Goal: Information Seeking & Learning: Learn about a topic

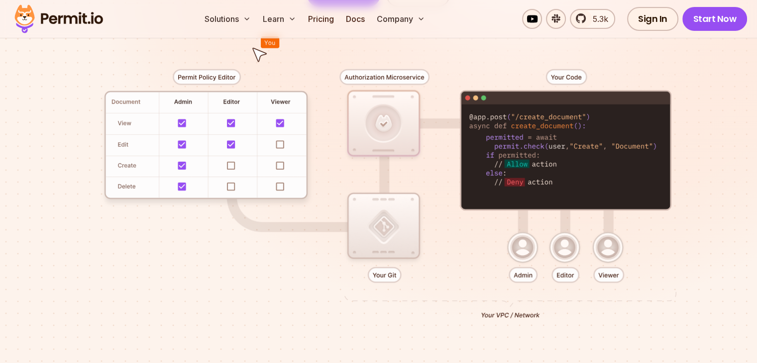
scroll to position [697, 0]
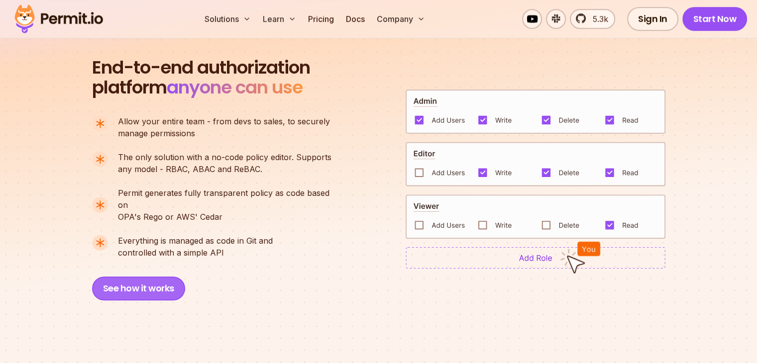
click at [151, 278] on button "See how it works" at bounding box center [138, 289] width 93 height 24
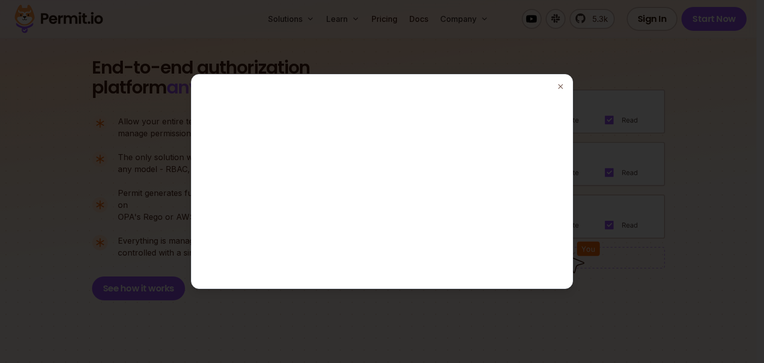
click at [631, 43] on div at bounding box center [382, 181] width 764 height 363
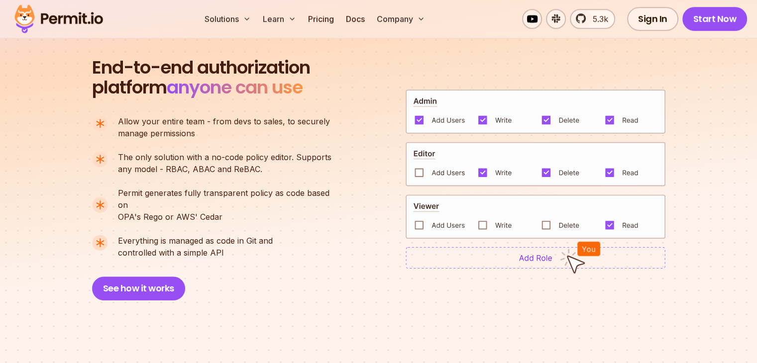
scroll to position [0, 0]
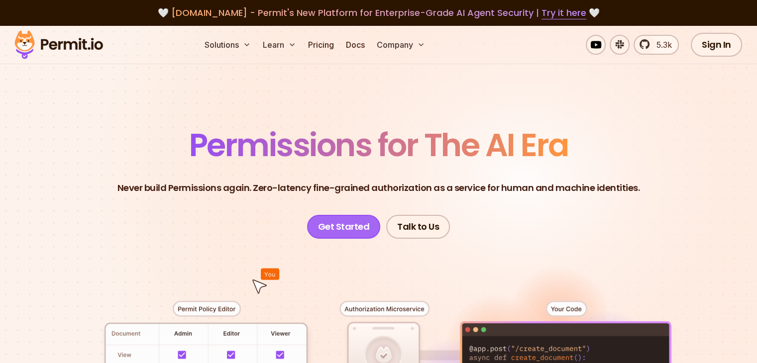
click at [346, 226] on link "Get Started" at bounding box center [344, 227] width 74 height 24
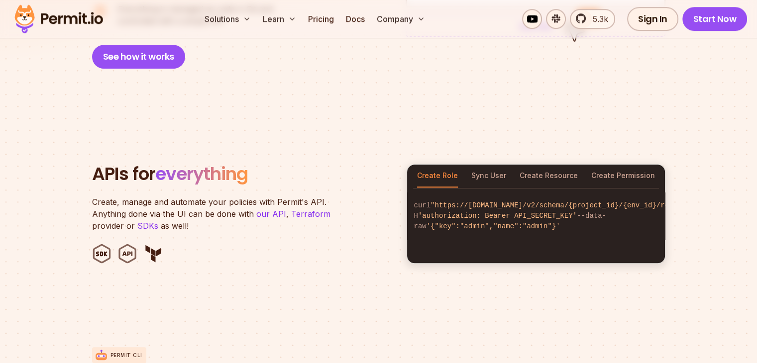
scroll to position [697, 0]
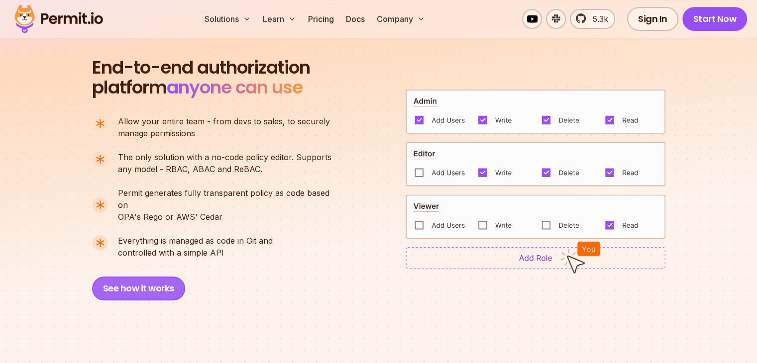
click at [174, 283] on button "See how it works" at bounding box center [138, 289] width 93 height 24
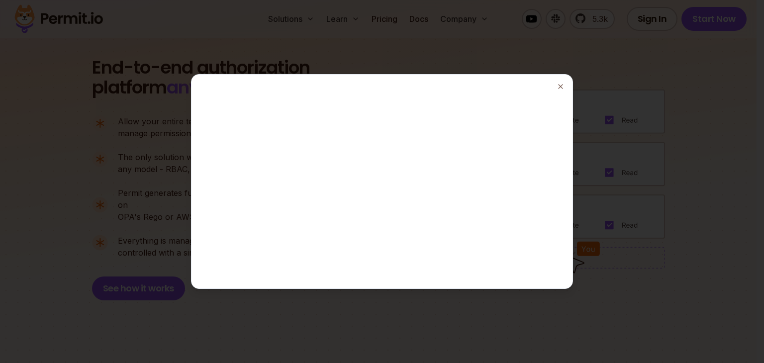
click at [683, 103] on div at bounding box center [382, 181] width 764 height 363
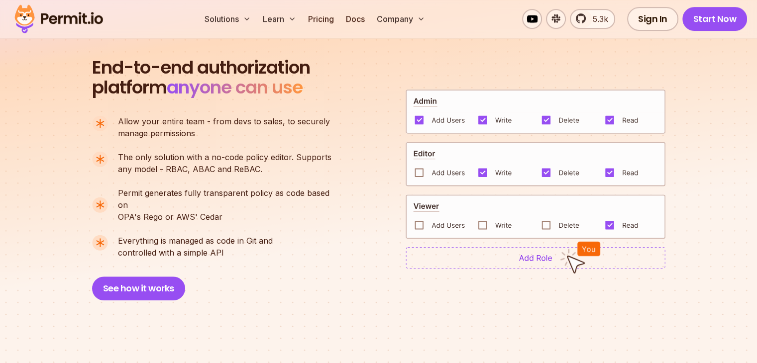
click at [419, 166] on img at bounding box center [536, 164] width 260 height 45
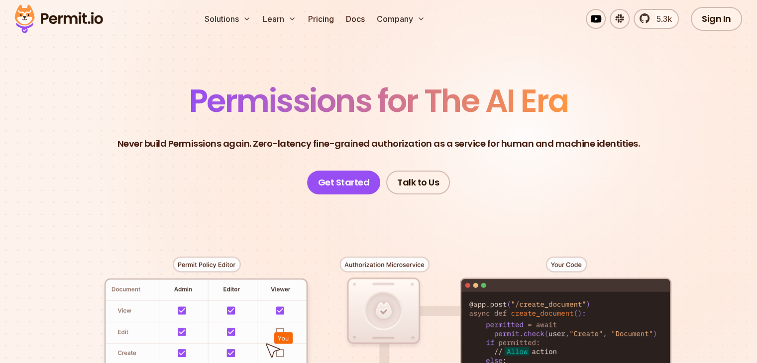
scroll to position [0, 0]
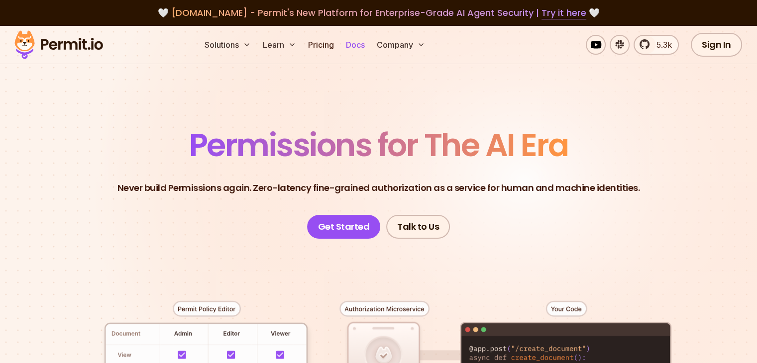
click at [369, 44] on link "Docs" at bounding box center [355, 45] width 27 height 20
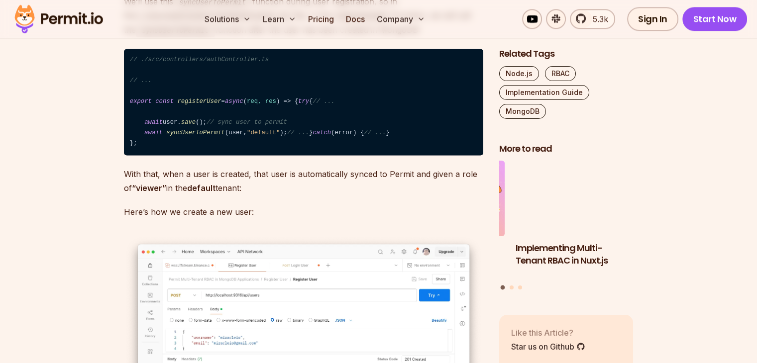
scroll to position [12539, 0]
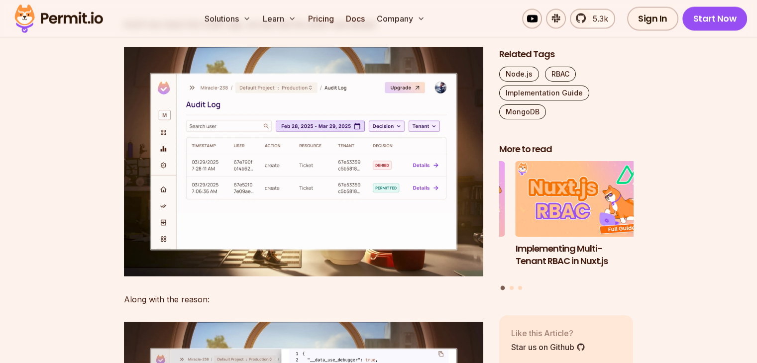
scroll to position [20898, 0]
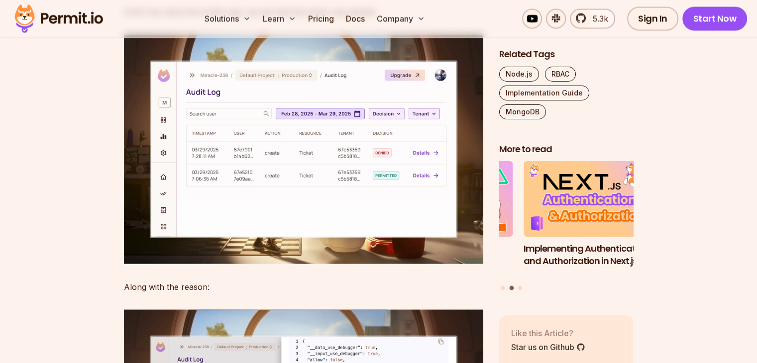
drag, startPoint x: 257, startPoint y: 323, endPoint x: 137, endPoint y: 322, distance: 119.4
copy code "Object. assign (ticket, updateData);"
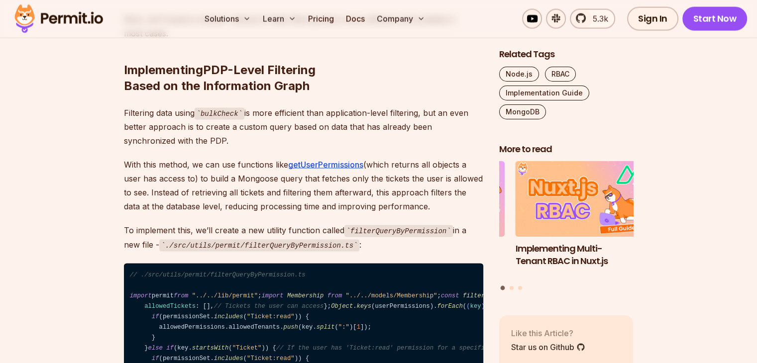
scroll to position [24729, 0]
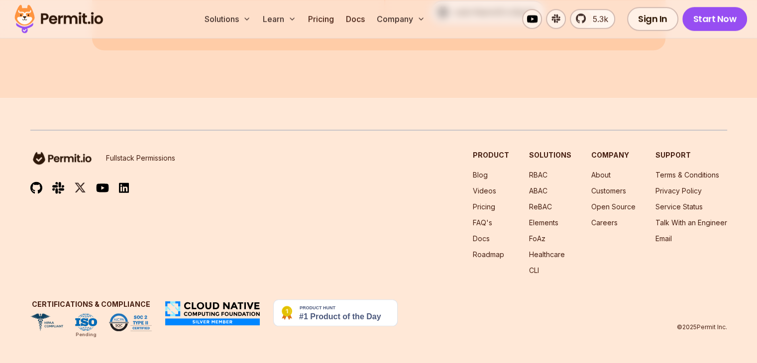
scroll to position [30999, 0]
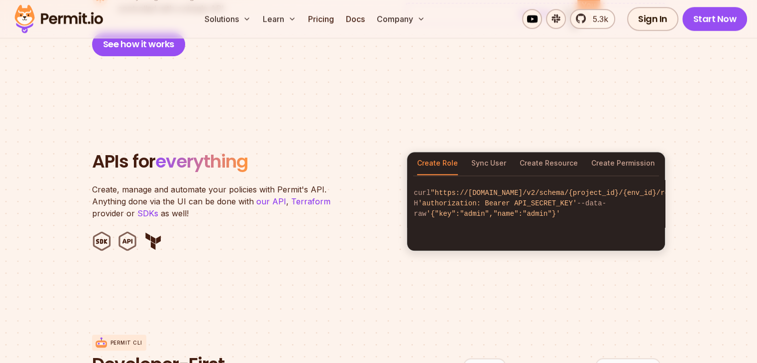
scroll to position [928, 0]
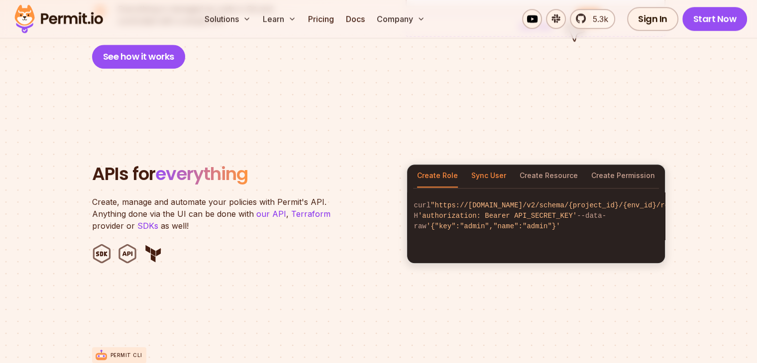
click at [502, 165] on button "Sync User" at bounding box center [488, 176] width 35 height 23
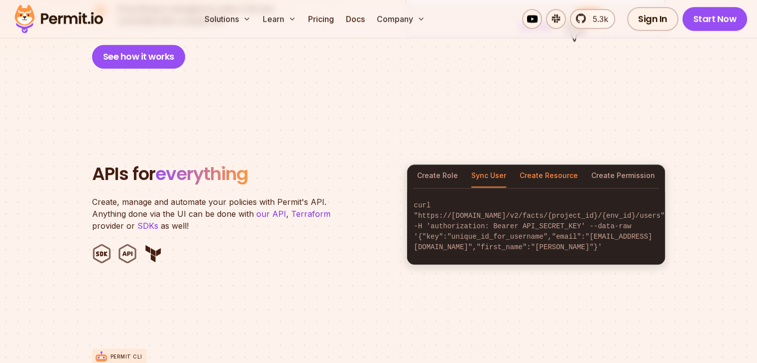
click at [555, 165] on button "Create Resource" at bounding box center [548, 176] width 58 height 23
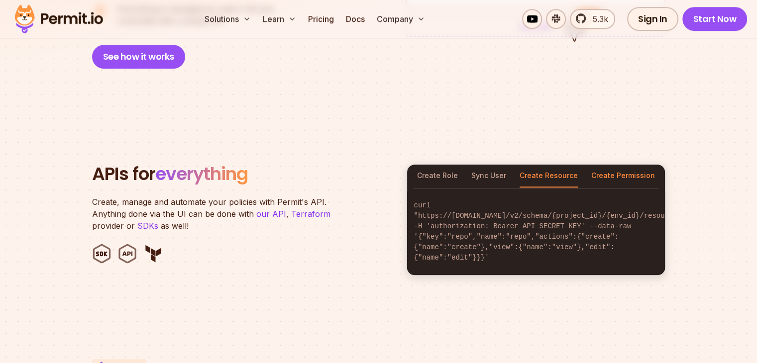
click at [618, 166] on button "Create Permission" at bounding box center [623, 176] width 64 height 23
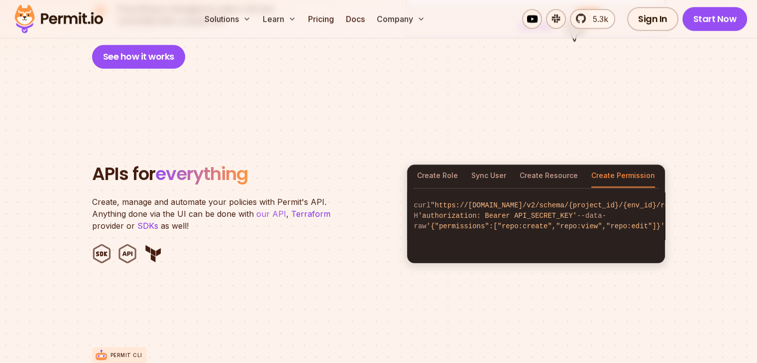
click at [265, 209] on link "our API" at bounding box center [271, 214] width 30 height 10
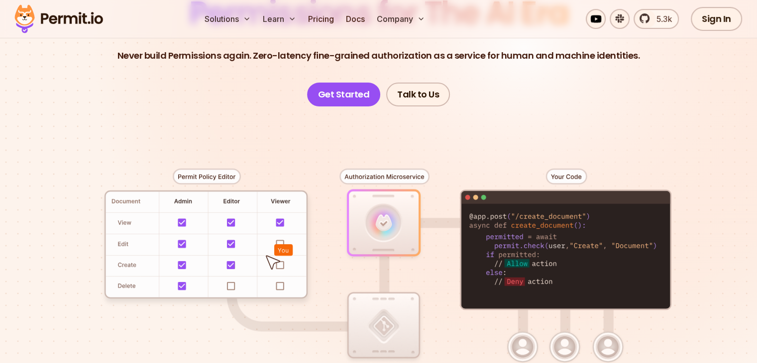
scroll to position [0, 0]
